Goal: Task Accomplishment & Management: Manage account settings

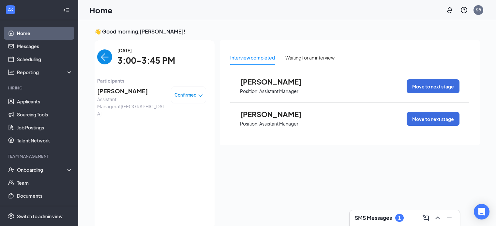
scroll to position [14, 0]
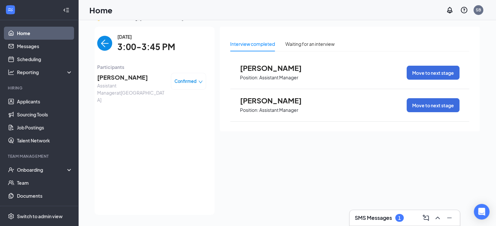
click at [101, 44] on img "back-button" at bounding box center [104, 43] width 15 height 15
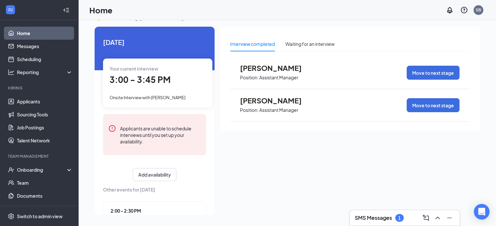
scroll to position [120, 0]
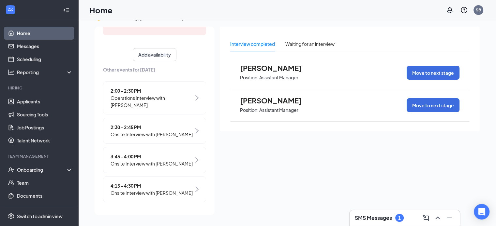
drag, startPoint x: 146, startPoint y: 160, endPoint x: 123, endPoint y: 156, distance: 23.0
click at [123, 156] on span "3:45 - 4:00 PM" at bounding box center [151, 156] width 82 height 7
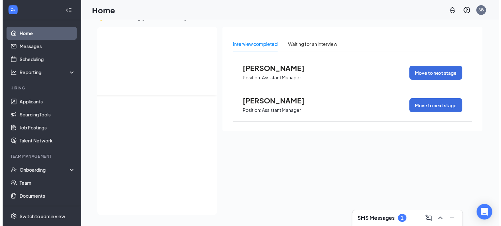
scroll to position [0, 0]
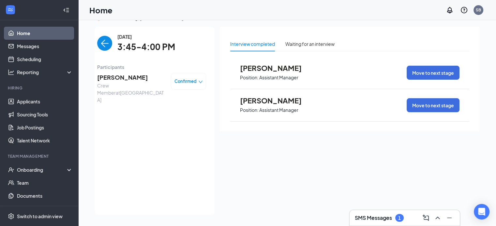
click at [112, 74] on span "[PERSON_NAME]" at bounding box center [131, 77] width 68 height 9
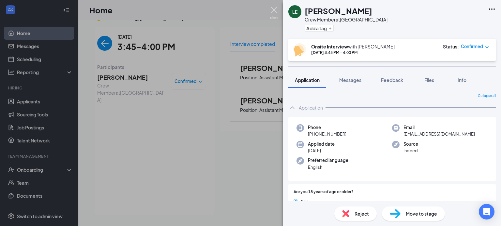
click at [273, 10] on img at bounding box center [274, 13] width 8 height 13
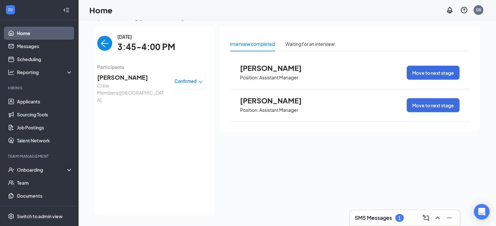
click at [131, 78] on span "[PERSON_NAME]" at bounding box center [131, 77] width 68 height 9
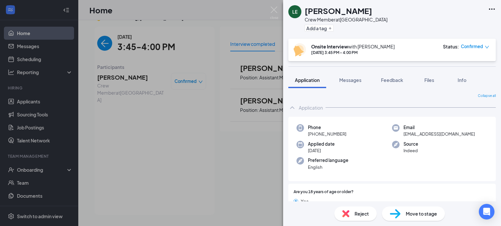
click at [101, 44] on div "LE [PERSON_NAME] Crew Member at [GEOGRAPHIC_DATA] Add a tag Onsite Interview wi…" at bounding box center [250, 113] width 501 height 226
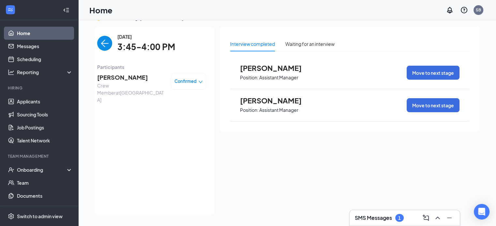
click at [97, 45] on img "back-button" at bounding box center [104, 43] width 15 height 15
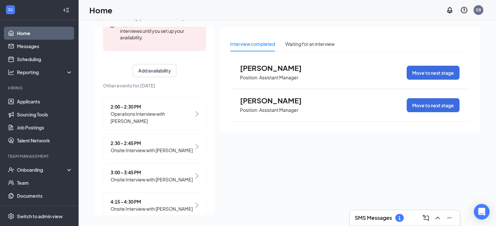
scroll to position [120, 0]
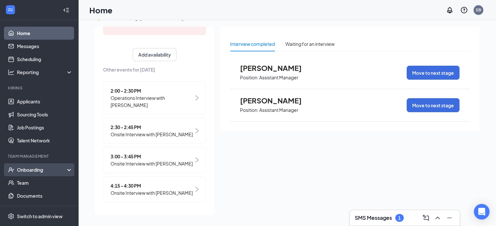
click at [33, 173] on div "Onboarding" at bounding box center [42, 170] width 50 height 7
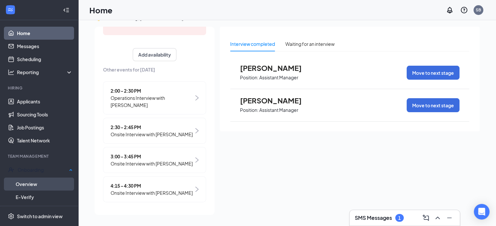
click at [30, 182] on link "Overview" at bounding box center [44, 184] width 57 height 13
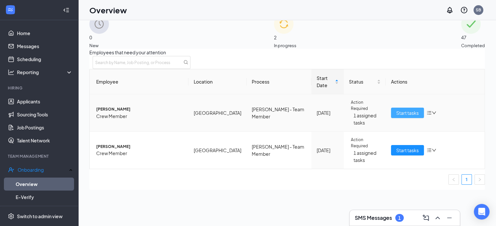
click at [404, 109] on span "Start tasks" at bounding box center [407, 112] width 22 height 7
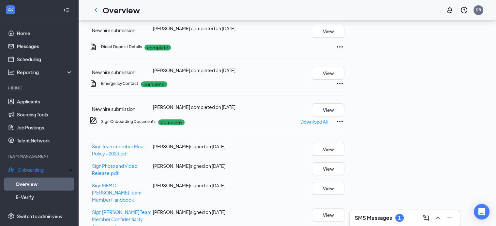
scroll to position [194, 0]
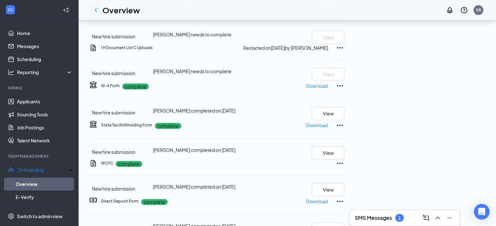
click at [96, 12] on icon "ChevronLeft" at bounding box center [96, 10] width 8 height 8
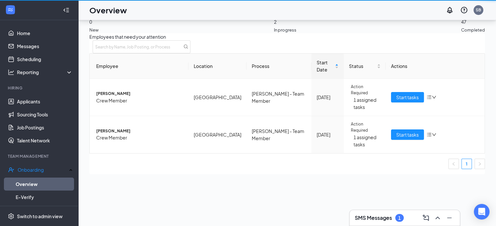
scroll to position [29, 0]
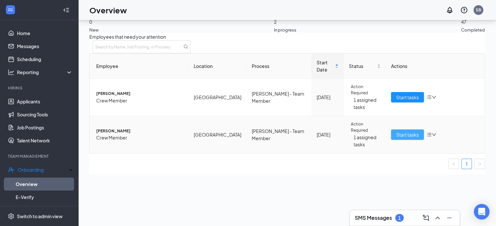
click at [401, 131] on span "Start tasks" at bounding box center [407, 134] width 22 height 7
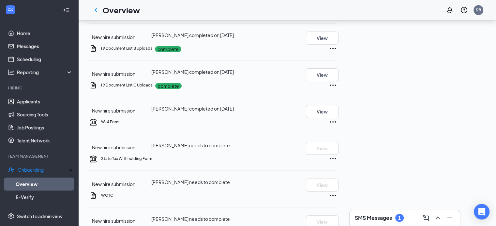
scroll to position [186, 0]
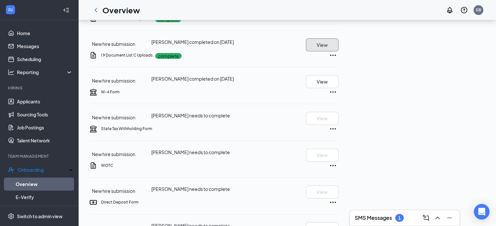
click at [338, 51] on button "View" at bounding box center [322, 44] width 33 height 13
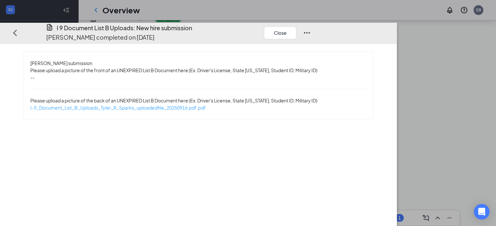
click at [178, 105] on span "I-9_Document_List_B_Uploads_Tyler_R_Sparks_uploadedfile_20250916.pdf.pdf" at bounding box center [117, 108] width 175 height 6
click at [296, 26] on button "Close" at bounding box center [280, 32] width 33 height 13
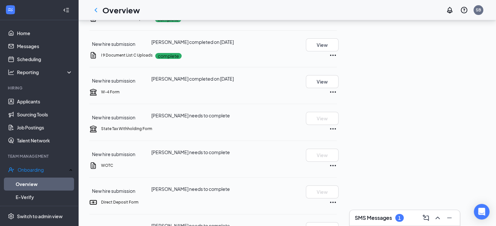
click at [338, 15] on button "View" at bounding box center [322, 8] width 33 height 13
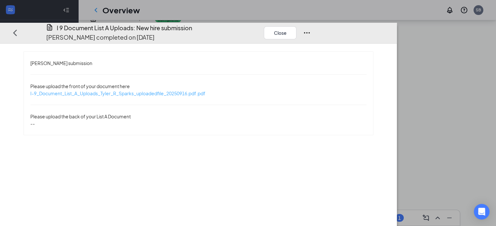
click at [158, 91] on span "I-9_Document_List_A_Uploads_Tyler_R_Sparks_uploadedfile_20250916.pdf.pdf" at bounding box center [117, 94] width 175 height 6
click at [296, 26] on button "Close" at bounding box center [280, 32] width 33 height 13
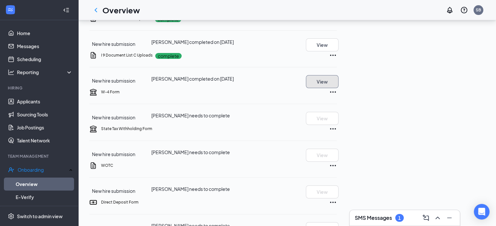
click at [338, 88] on button "View" at bounding box center [322, 81] width 33 height 13
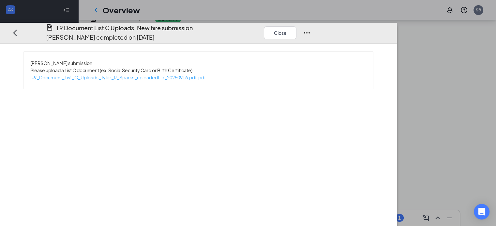
click at [173, 75] on span "I-9_Document_List_C_Uploads_Tyler_R_Sparks_uploadedfile_20250916.pdf.pdf" at bounding box center [118, 78] width 176 height 6
click at [296, 26] on button "Close" at bounding box center [280, 32] width 33 height 13
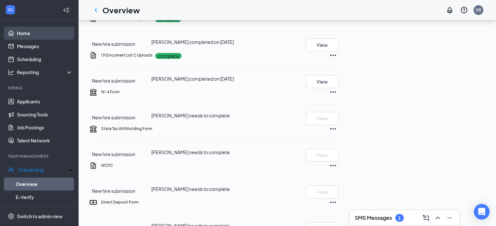
click at [21, 36] on link "Home" at bounding box center [45, 33] width 56 height 13
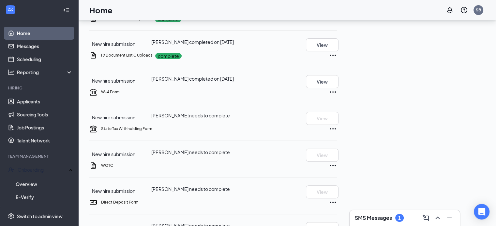
scroll to position [14, 0]
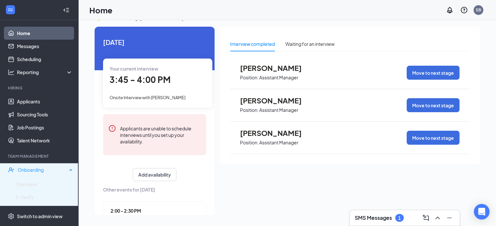
click at [37, 170] on div "Onboarding" at bounding box center [43, 170] width 50 height 7
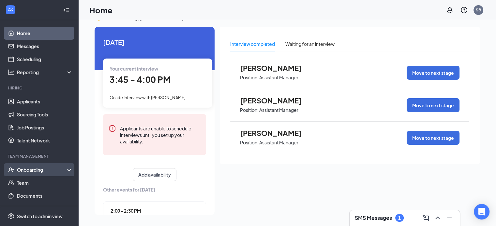
click at [31, 167] on div "Onboarding" at bounding box center [42, 170] width 50 height 7
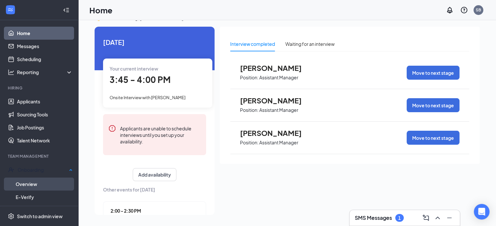
click at [21, 182] on link "Overview" at bounding box center [44, 184] width 57 height 13
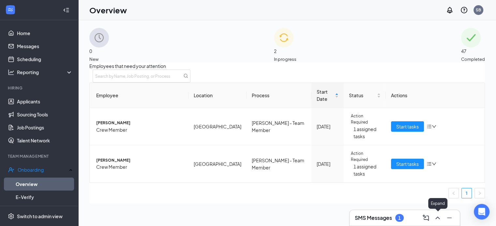
click at [436, 217] on icon "ChevronUp" at bounding box center [437, 218] width 8 height 8
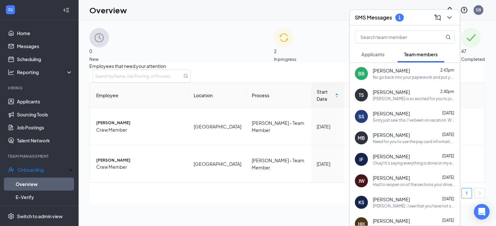
click at [398, 75] on div "No go back into your paperwork and put your ID in list b and SSN in list c. tha…" at bounding box center [413, 78] width 82 height 6
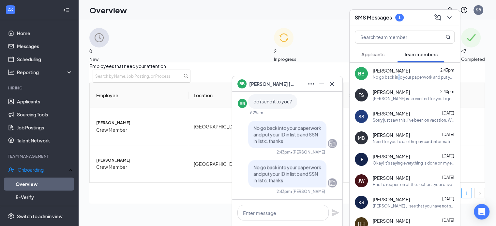
scroll to position [29, 0]
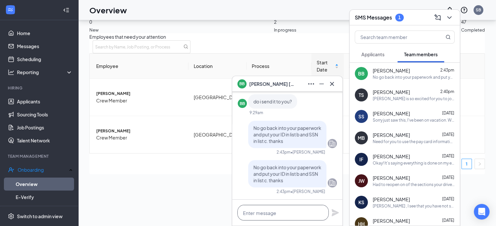
click at [260, 212] on textarea at bounding box center [282, 213] width 91 height 16
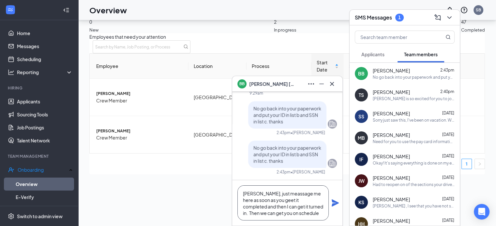
click at [281, 194] on textarea "[PERSON_NAME], just meassage me here as soon as you geet it completed and then …" at bounding box center [282, 203] width 91 height 35
click at [284, 211] on textarea "[PERSON_NAME], just message me here as soon as you get it completed and then I …" at bounding box center [282, 203] width 91 height 35
type textarea "[PERSON_NAME], just message me here as soon as you get it completed and then I …"
click at [336, 202] on icon "Plane" at bounding box center [335, 203] width 8 height 8
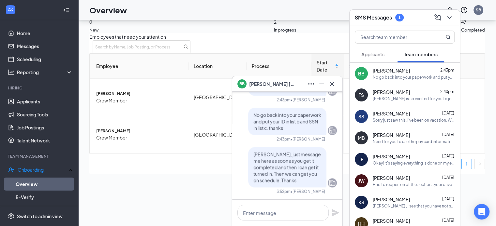
click at [333, 84] on icon "Cross" at bounding box center [332, 84] width 8 height 8
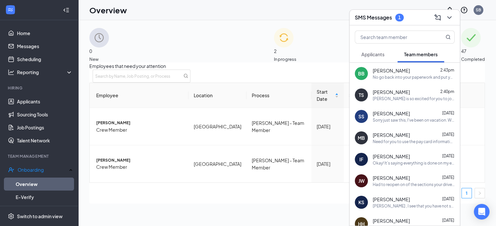
click at [377, 53] on span "Applicants" at bounding box center [372, 54] width 23 height 6
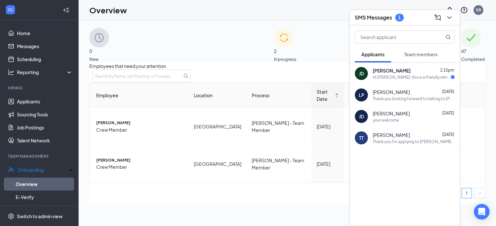
click at [404, 72] on div "[PERSON_NAME] 2:15pm" at bounding box center [413, 70] width 82 height 7
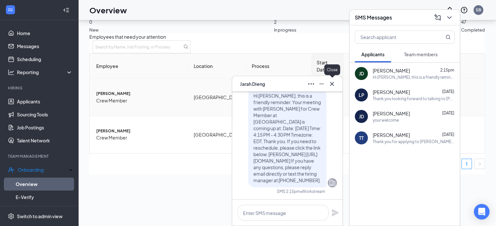
click at [331, 85] on icon "Cross" at bounding box center [332, 84] width 8 height 8
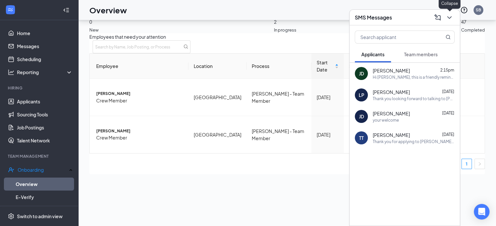
click at [455, 18] on div "SMS Messages" at bounding box center [404, 18] width 110 height 16
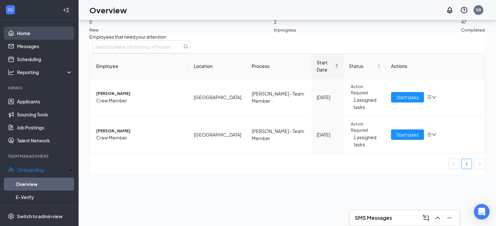
click at [23, 33] on link "Home" at bounding box center [45, 33] width 56 height 13
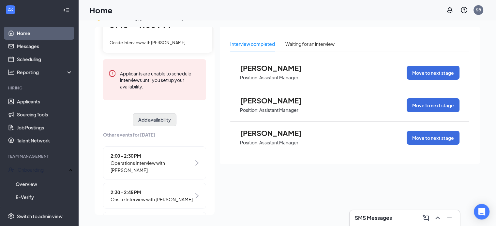
scroll to position [120, 0]
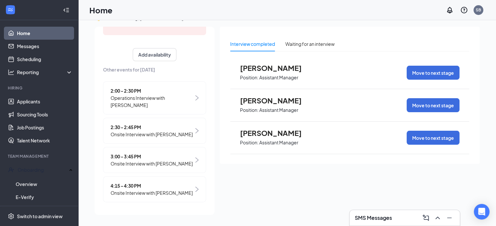
click at [151, 191] on span "Onsite Interview with [PERSON_NAME]" at bounding box center [151, 193] width 82 height 7
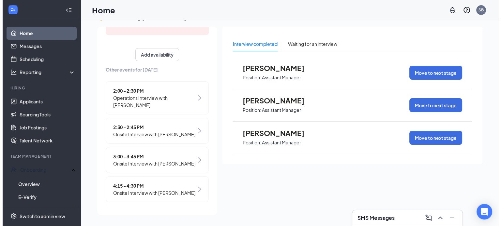
scroll to position [0, 0]
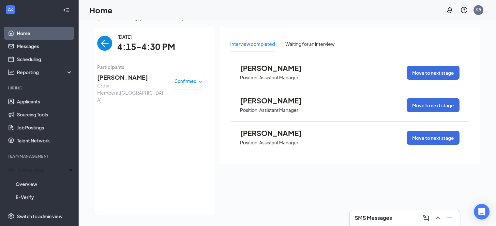
click at [111, 78] on span "[PERSON_NAME]" at bounding box center [131, 77] width 68 height 9
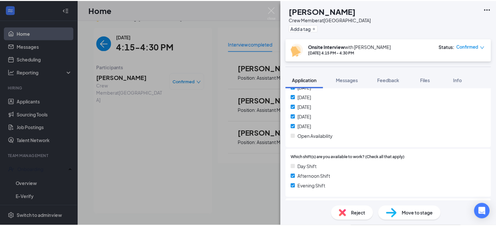
scroll to position [228, 0]
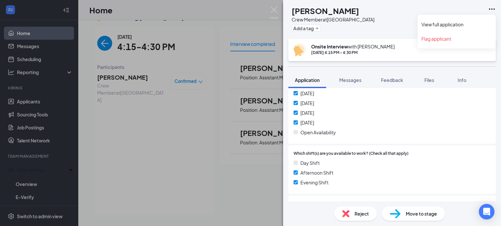
click at [489, 9] on icon "Ellipses" at bounding box center [492, 9] width 8 height 8
click at [449, 26] on link "View full application" at bounding box center [456, 24] width 70 height 7
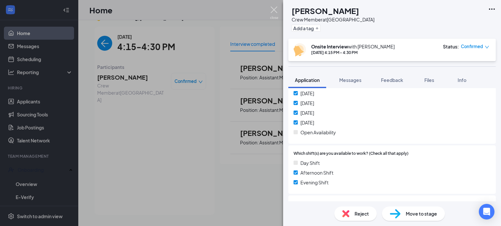
click at [276, 9] on img at bounding box center [274, 13] width 8 height 13
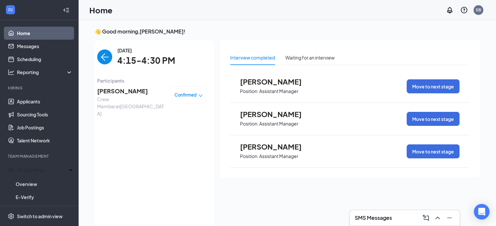
click at [102, 59] on img "back-button" at bounding box center [104, 57] width 15 height 15
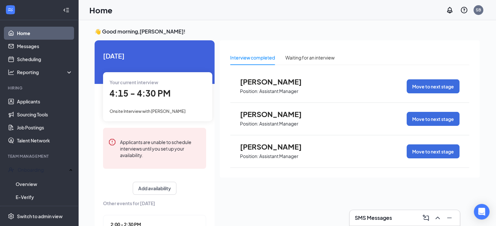
drag, startPoint x: 316, startPoint y: 14, endPoint x: 324, endPoint y: 26, distance: 13.9
click at [316, 14] on div "Home SB" at bounding box center [286, 10] width 417 height 20
click at [440, 221] on icon "ChevronUp" at bounding box center [437, 218] width 8 height 8
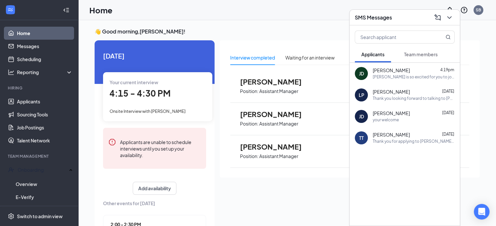
click at [376, 57] on span "Applicants" at bounding box center [372, 54] width 23 height 6
click at [420, 52] on span "Team members" at bounding box center [421, 54] width 34 height 6
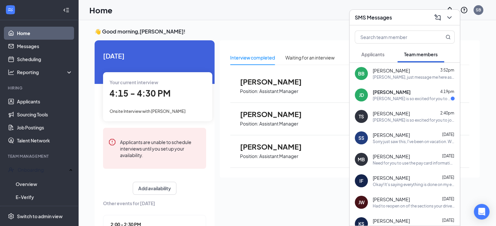
click at [374, 51] on button "Applicants" at bounding box center [373, 54] width 36 height 16
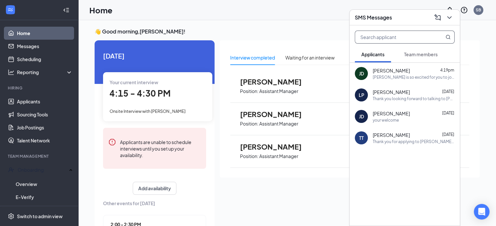
click at [380, 39] on input "text" at bounding box center [393, 37] width 77 height 12
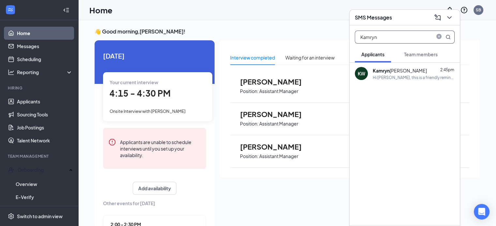
type input "Kamryn"
click at [396, 71] on div "[PERSON_NAME]" at bounding box center [399, 70] width 54 height 7
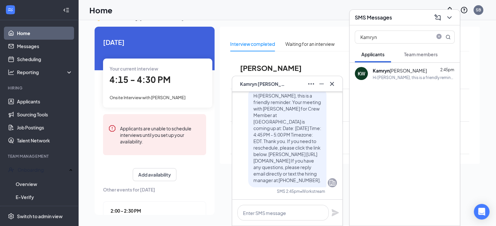
click at [402, 76] on div "Hi [PERSON_NAME], this is a friendly reminder. Your meeting with [PERSON_NAME] …" at bounding box center [413, 78] width 82 height 6
click at [383, 73] on div "[PERSON_NAME]" at bounding box center [399, 70] width 54 height 7
click at [381, 71] on b "Kamryn" at bounding box center [380, 71] width 17 height 6
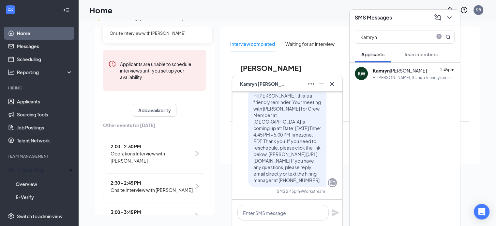
scroll to position [120, 0]
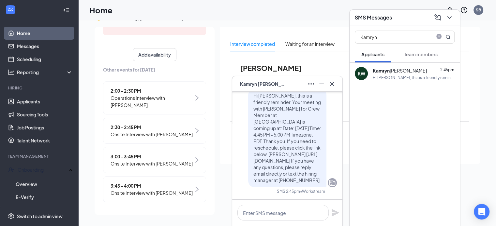
click at [379, 72] on b "Kamryn" at bounding box center [380, 71] width 17 height 6
click at [362, 75] on div "KW" at bounding box center [360, 73] width 7 height 7
click at [381, 69] on b "Kamryn" at bounding box center [380, 71] width 17 height 6
click at [23, 101] on link "Applicants" at bounding box center [45, 101] width 56 height 13
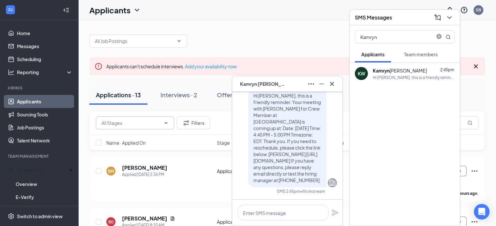
click at [116, 123] on input "text" at bounding box center [130, 123] width 59 height 7
click at [191, 98] on div "Interviews · 2" at bounding box center [178, 95] width 37 height 8
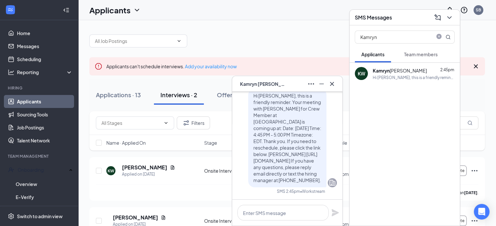
click at [185, 94] on div "Interviews · 2" at bounding box center [178, 95] width 37 height 8
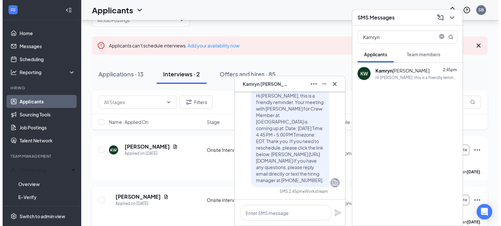
scroll to position [31, 0]
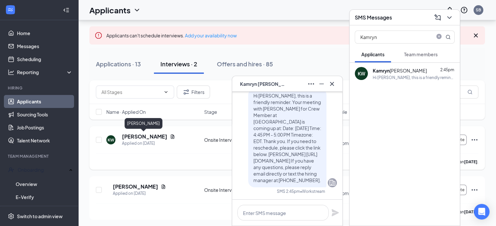
click at [141, 138] on h5 "[PERSON_NAME]" at bounding box center [144, 136] width 45 height 7
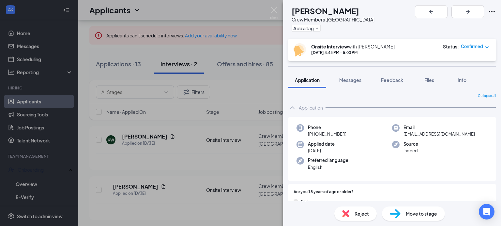
click at [491, 11] on icon "Ellipses" at bounding box center [492, 12] width 8 height 8
click at [443, 28] on link "View full application" at bounding box center [456, 26] width 70 height 7
click at [271, 11] on img at bounding box center [274, 13] width 8 height 13
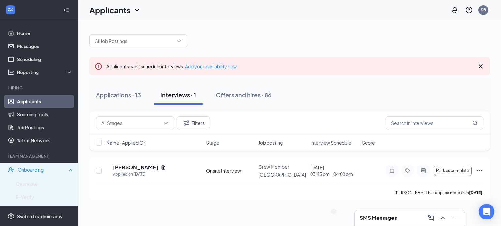
click at [33, 170] on div "Onboarding" at bounding box center [43, 170] width 50 height 7
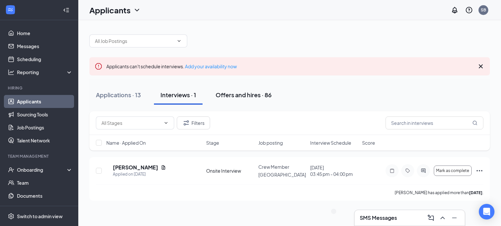
click at [251, 93] on div "Offers and hires · 86" at bounding box center [243, 95] width 56 height 8
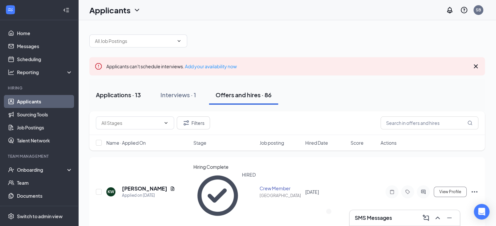
click at [119, 95] on div "Applications · 13" at bounding box center [118, 95] width 45 height 8
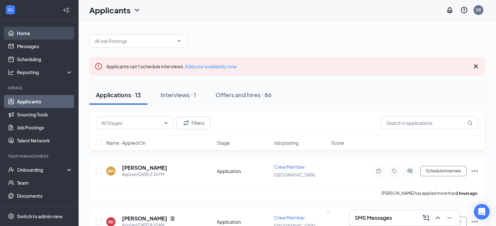
click at [26, 34] on link "Home" at bounding box center [45, 33] width 56 height 13
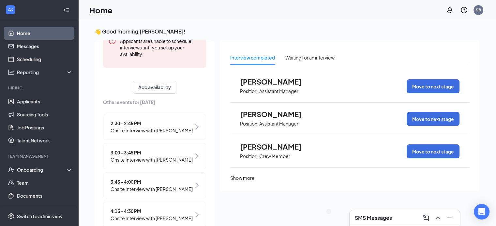
scroll to position [113, 0]
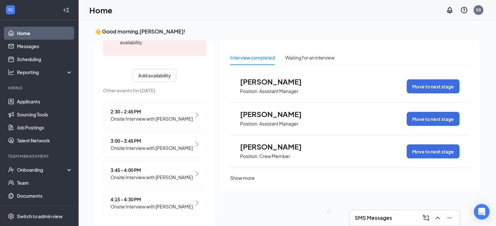
click at [255, 182] on div "Show more" at bounding box center [242, 178] width 24 height 7
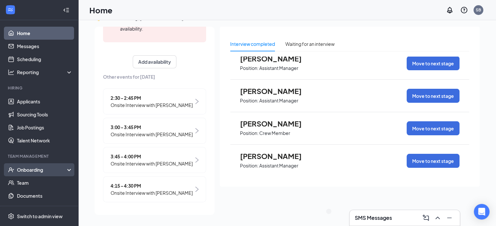
click at [30, 172] on div "Onboarding" at bounding box center [42, 170] width 50 height 7
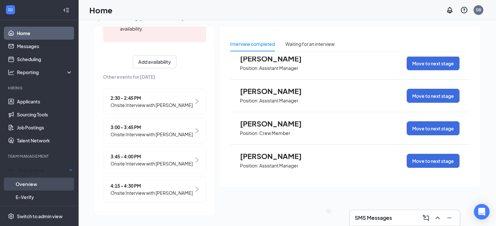
click at [33, 184] on link "Overview" at bounding box center [44, 184] width 57 height 13
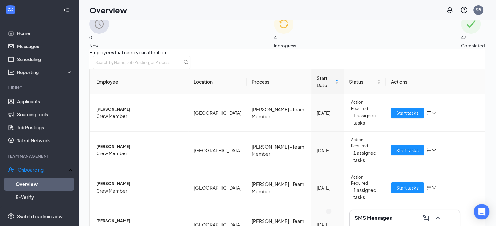
click at [296, 42] on div "4 In progress" at bounding box center [285, 31] width 22 height 35
click at [403, 109] on span "Start tasks" at bounding box center [407, 112] width 22 height 7
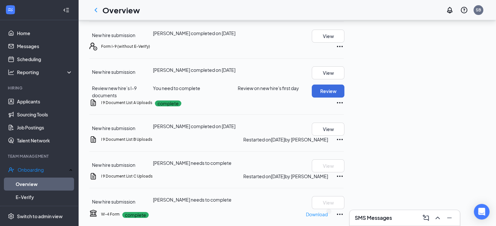
drag, startPoint x: 96, startPoint y: 9, endPoint x: 97, endPoint y: 12, distance: 3.4
click at [96, 9] on icon "ChevronLeft" at bounding box center [96, 10] width 8 height 8
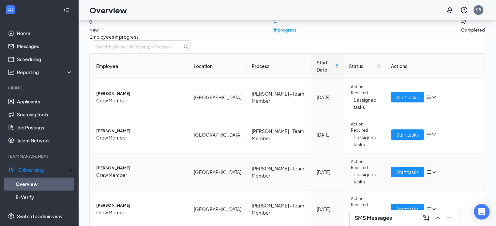
scroll to position [0, 0]
click at [398, 206] on span "Start tasks" at bounding box center [407, 209] width 22 height 7
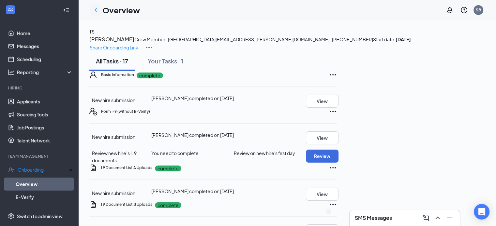
click at [96, 9] on icon "ChevronLeft" at bounding box center [96, 10] width 8 height 8
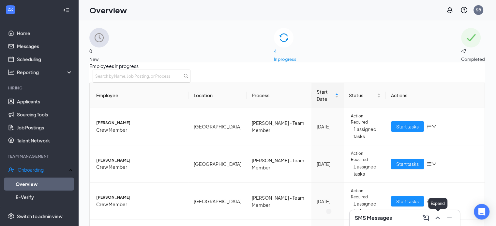
click at [440, 221] on icon "ChevronUp" at bounding box center [437, 218] width 8 height 8
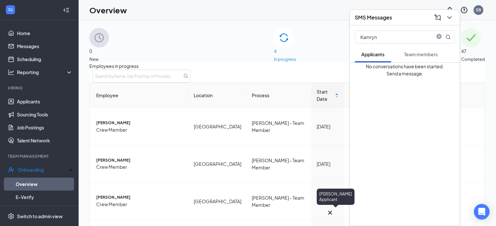
click at [334, 211] on icon "Cross" at bounding box center [330, 213] width 8 height 8
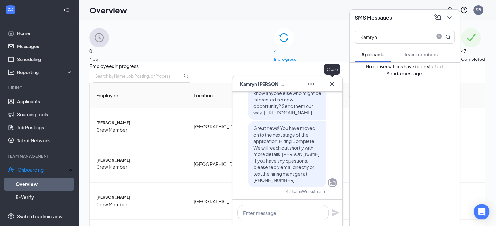
click at [332, 85] on icon "Cross" at bounding box center [332, 84] width 4 height 4
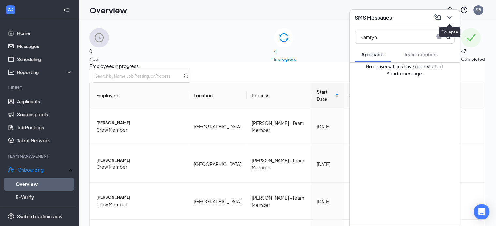
click at [447, 20] on icon "ChevronDown" at bounding box center [449, 18] width 8 height 8
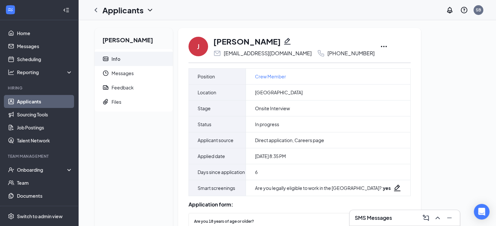
click at [380, 46] on icon "Ellipses" at bounding box center [384, 47] width 8 height 8
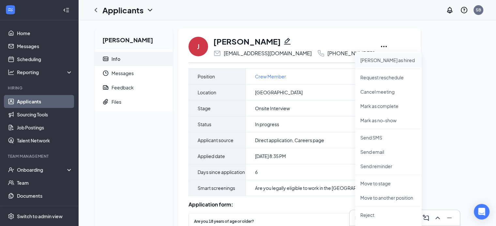
click at [369, 58] on p "Mark as hired" at bounding box center [388, 60] width 56 height 7
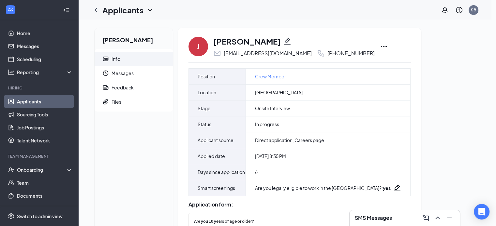
type input "Hiring Complete (final stage)"
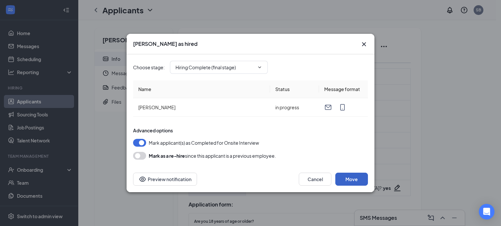
click at [349, 181] on button "Move" at bounding box center [351, 179] width 33 height 13
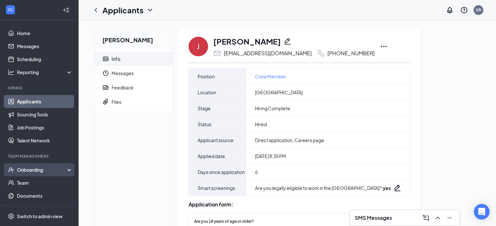
click at [36, 170] on div "Onboarding" at bounding box center [42, 170] width 50 height 7
click at [31, 184] on link "Overview" at bounding box center [45, 183] width 56 height 13
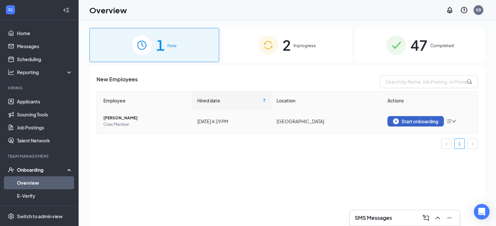
click at [412, 121] on div "Start onboarding" at bounding box center [415, 122] width 45 height 6
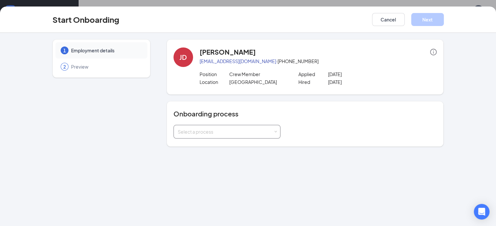
click at [201, 133] on div "Select a process" at bounding box center [225, 132] width 95 height 7
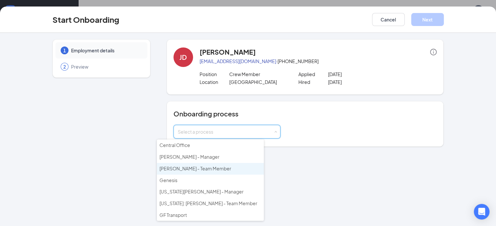
click at [212, 167] on li "[PERSON_NAME] - Team Member" at bounding box center [210, 169] width 107 height 12
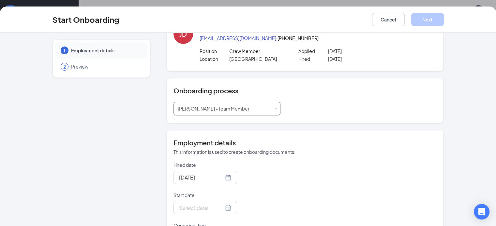
scroll to position [56, 0]
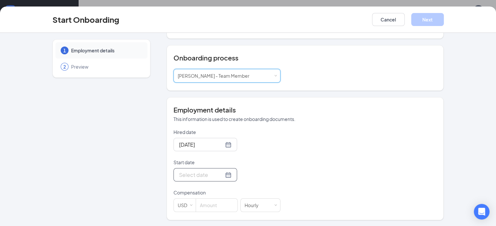
click at [181, 177] on input "Start date" at bounding box center [201, 175] width 45 height 8
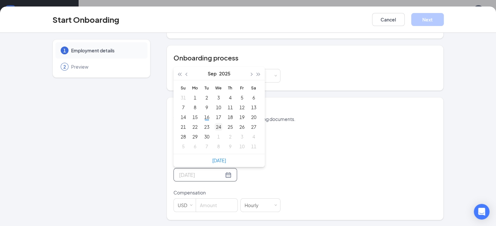
type input "Sep 24, 2025"
drag, startPoint x: 201, startPoint y: 127, endPoint x: 200, endPoint y: 133, distance: 5.3
click at [214, 127] on div "24" at bounding box center [218, 127] width 8 height 8
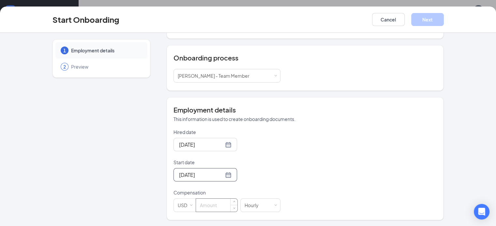
scroll to position [29, 0]
click at [196, 203] on input at bounding box center [216, 205] width 41 height 13
type input "15"
click at [355, 158] on div "Hired date Sep 16, 2025 Start date Sep 24, 2025 Sep 2025 Su Mo Tu We Th Fr Sa 3…" at bounding box center [304, 170] width 263 height 83
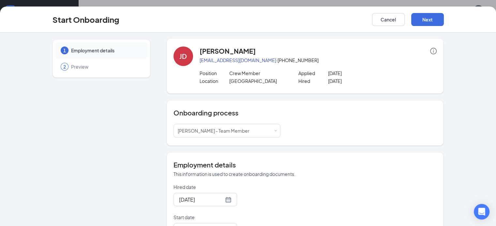
scroll to position [0, 0]
click at [444, 22] on button "Next" at bounding box center [427, 19] width 33 height 13
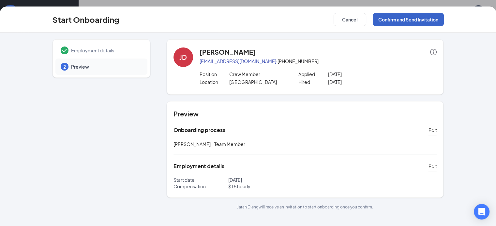
click at [444, 18] on button "Confirm and Send Invitation" at bounding box center [407, 19] width 71 height 13
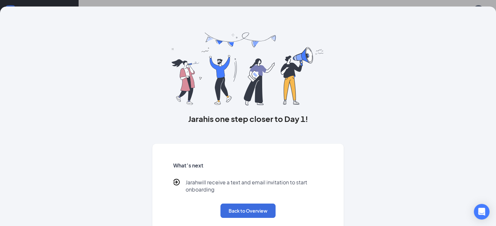
drag, startPoint x: 400, startPoint y: 47, endPoint x: 392, endPoint y: 45, distance: 7.7
click at [400, 47] on div "Jarah is one step closer to Day 1! What’s next Jarah will receive a text and em…" at bounding box center [247, 122] width 417 height 230
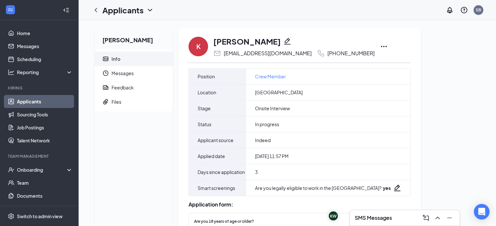
click at [380, 45] on icon "Ellipses" at bounding box center [384, 47] width 8 height 8
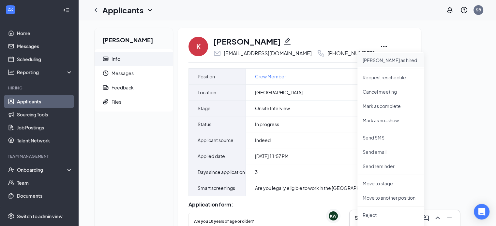
click at [370, 61] on p "Mark as hired" at bounding box center [390, 60] width 56 height 7
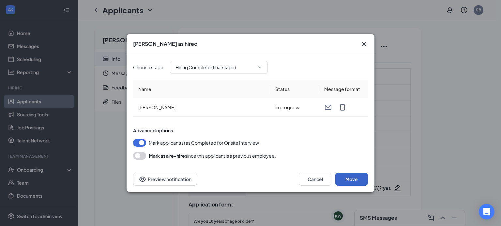
click at [346, 176] on button "Move" at bounding box center [351, 179] width 33 height 13
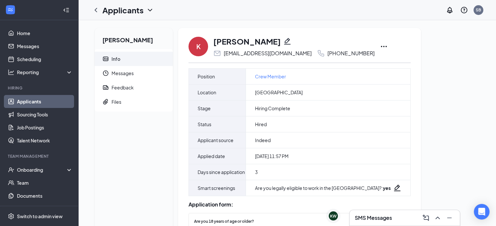
click at [380, 45] on icon "Ellipses" at bounding box center [384, 47] width 8 height 8
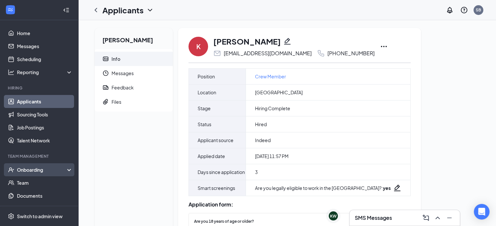
click at [64, 169] on div "Onboarding" at bounding box center [39, 170] width 78 height 13
click at [27, 181] on link "Overview" at bounding box center [45, 183] width 56 height 13
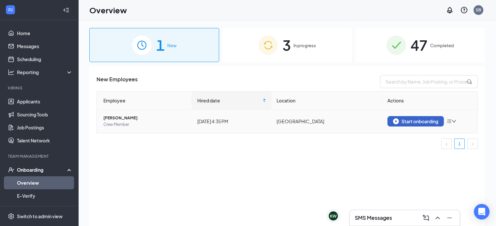
click at [422, 123] on div "Start onboarding" at bounding box center [415, 122] width 45 height 6
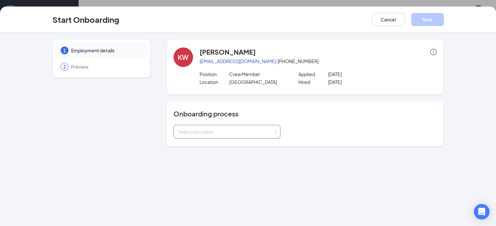
click at [239, 129] on div "Select a process" at bounding box center [225, 132] width 95 height 7
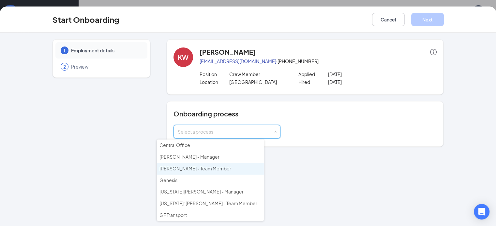
click at [207, 168] on span "[PERSON_NAME] - Team Member" at bounding box center [195, 169] width 72 height 6
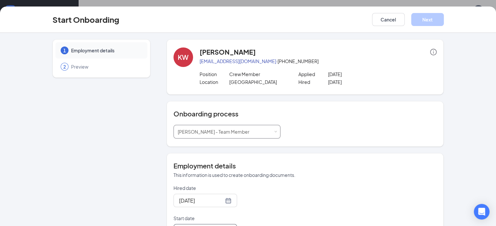
scroll to position [56, 0]
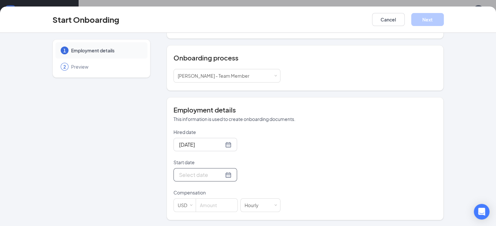
click at [189, 177] on input "Start date" at bounding box center [201, 175] width 45 height 8
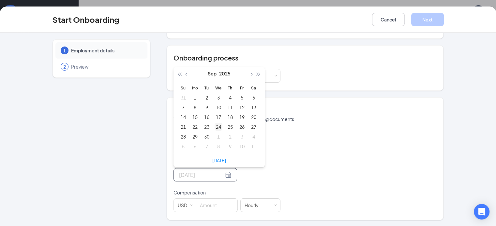
type input "Sep 24, 2025"
click at [214, 126] on div "24" at bounding box center [218, 127] width 8 height 8
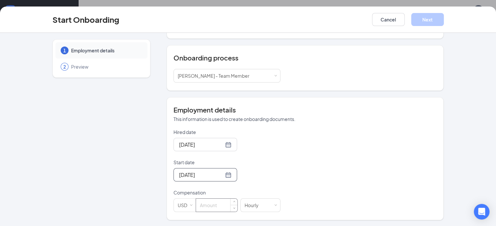
click at [202, 205] on input at bounding box center [216, 205] width 41 height 13
type input "11"
click at [401, 132] on div "Hired date Sep 16, 2025 Start date Sep 24, 2025 Sep 2025 Su Mo Tu We Th Fr Sa 3…" at bounding box center [304, 170] width 263 height 83
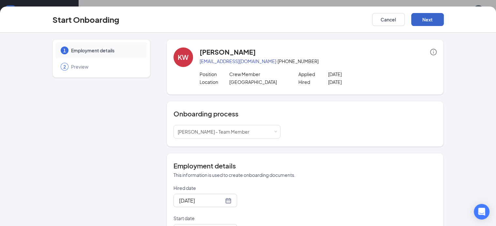
click at [444, 22] on button "Next" at bounding box center [427, 19] width 33 height 13
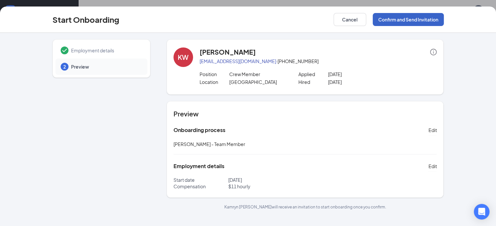
click at [444, 20] on button "Confirm and Send Invitation" at bounding box center [407, 19] width 71 height 13
